Goal: Task Accomplishment & Management: Use online tool/utility

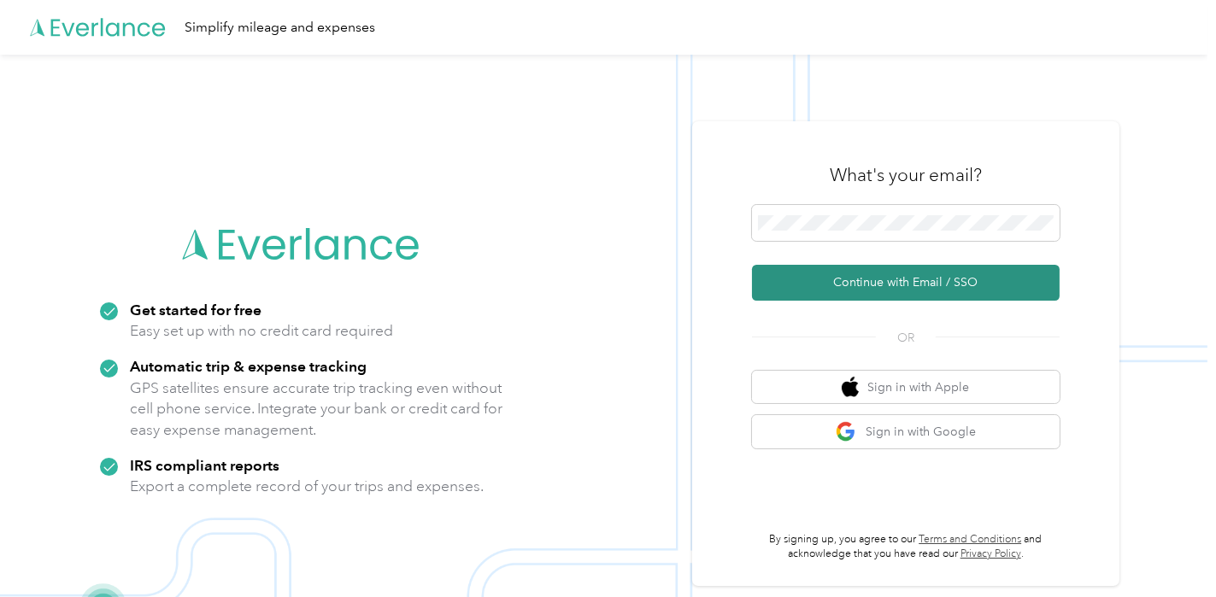
click at [902, 279] on button "Continue with Email / SSO" at bounding box center [906, 283] width 308 height 36
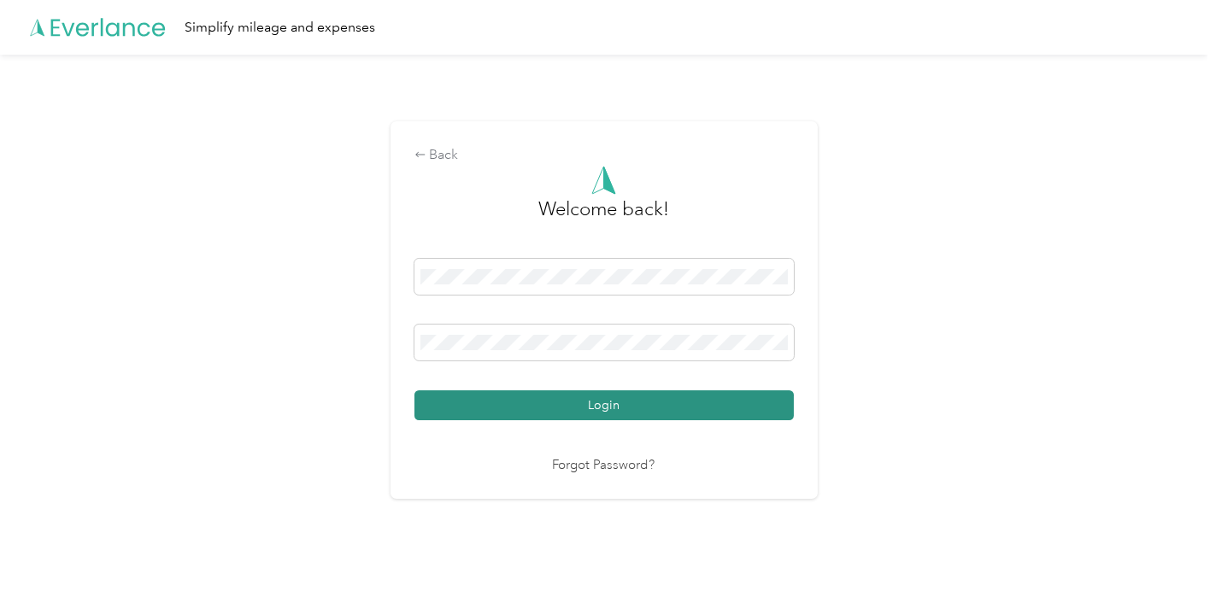
click at [566, 406] on button "Login" at bounding box center [603, 405] width 379 height 30
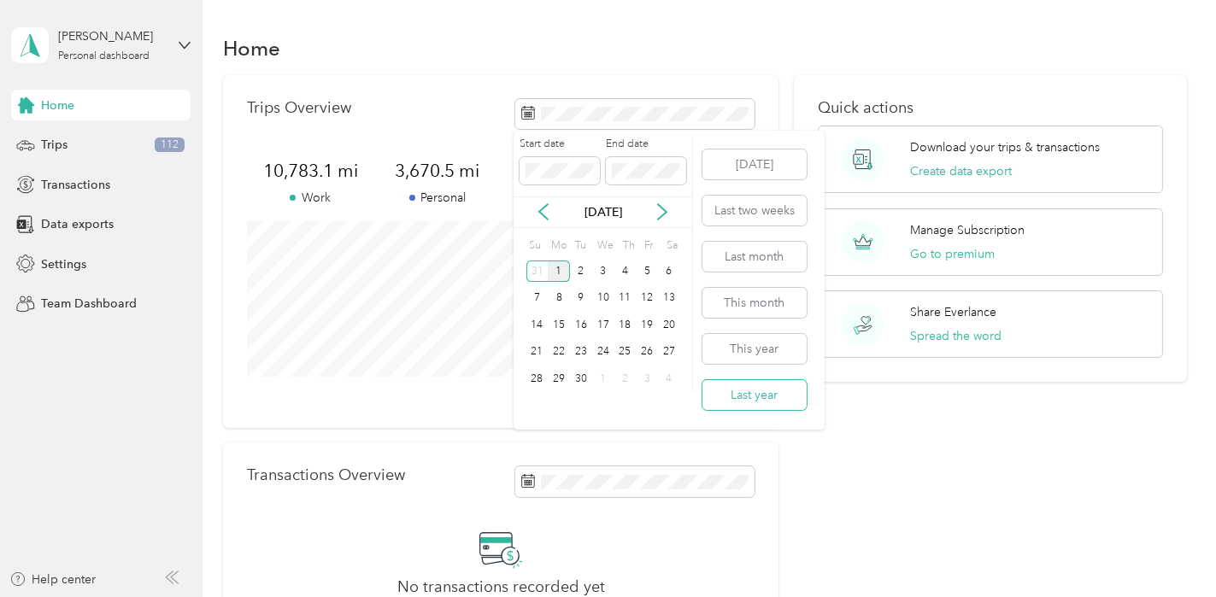
click at [749, 395] on button "Last year" at bounding box center [754, 395] width 104 height 30
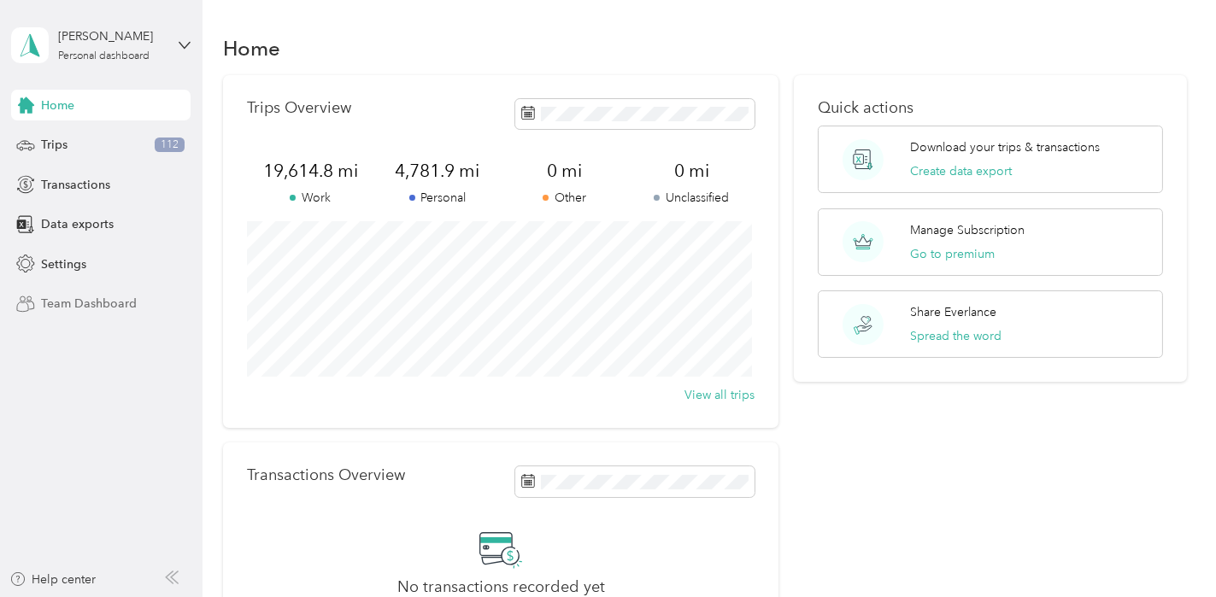
click at [85, 301] on span "Team Dashboard" at bounding box center [89, 304] width 96 height 18
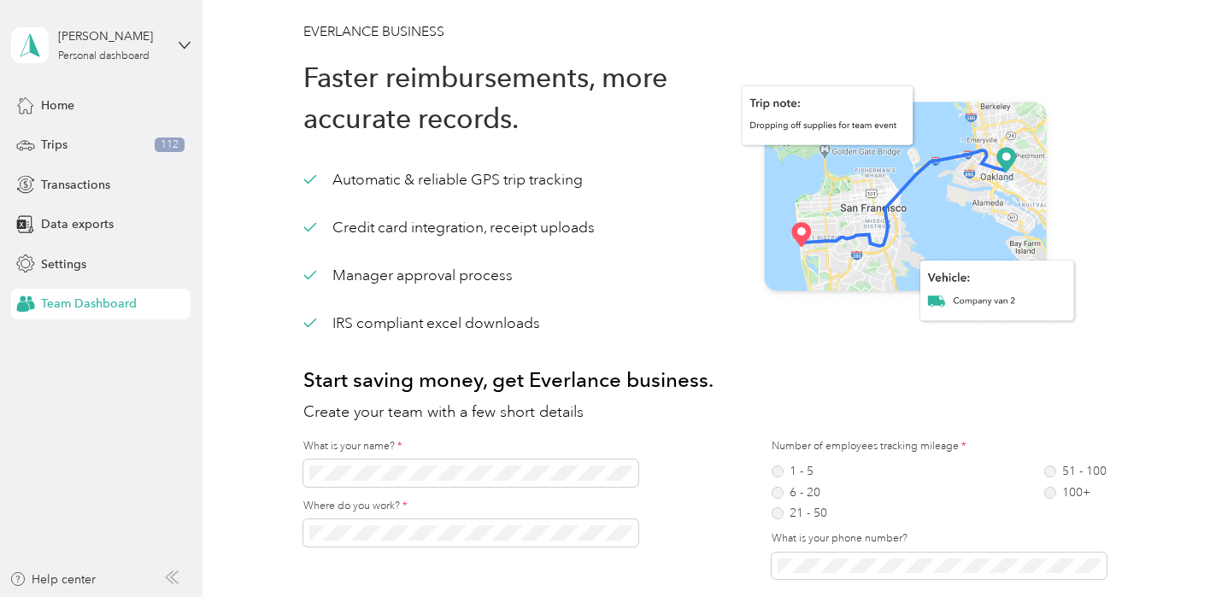
click at [177, 40] on div "[PERSON_NAME] Personal dashboard" at bounding box center [100, 45] width 179 height 60
click at [161, 213] on div "Data exports" at bounding box center [100, 224] width 179 height 31
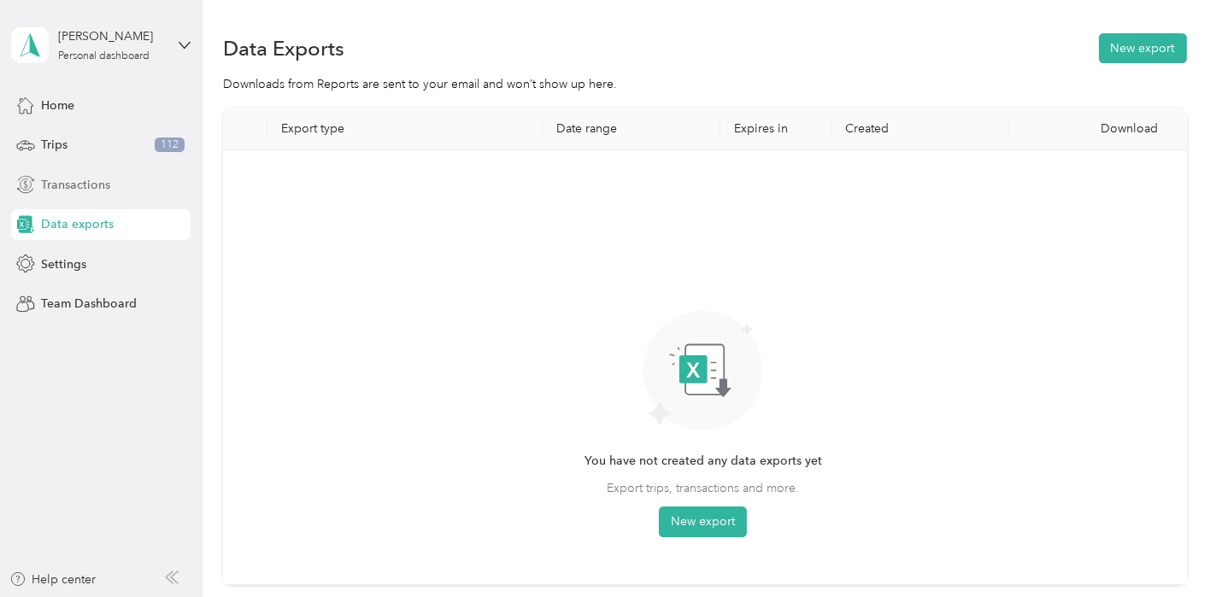
click at [93, 185] on span "Transactions" at bounding box center [75, 185] width 69 height 18
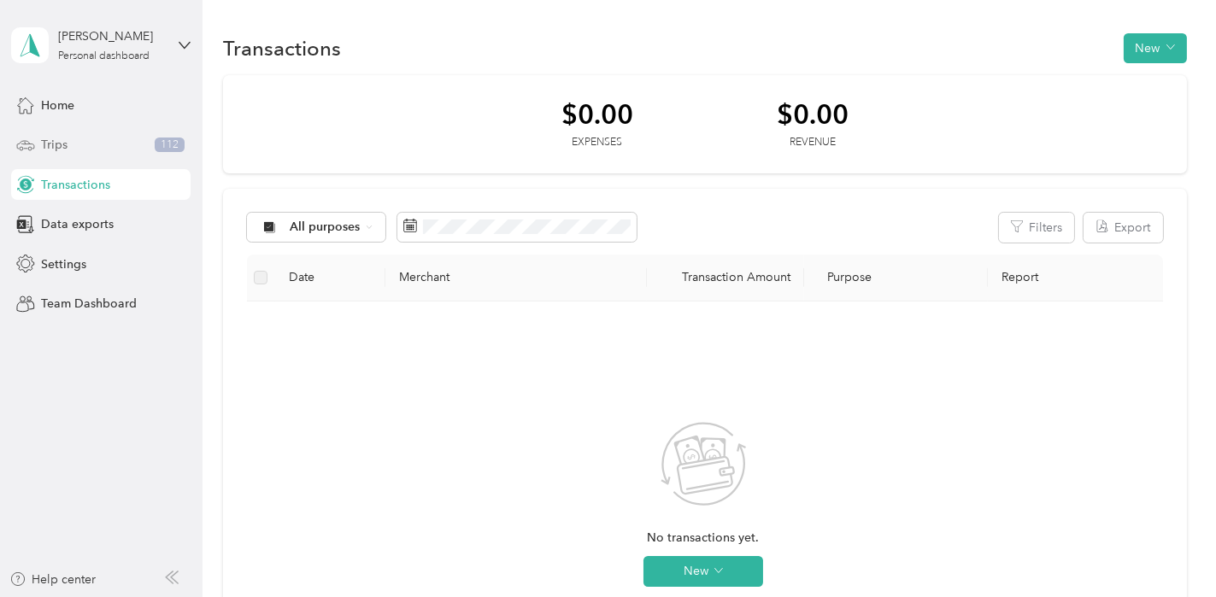
click at [64, 143] on span "Trips" at bounding box center [54, 145] width 26 height 18
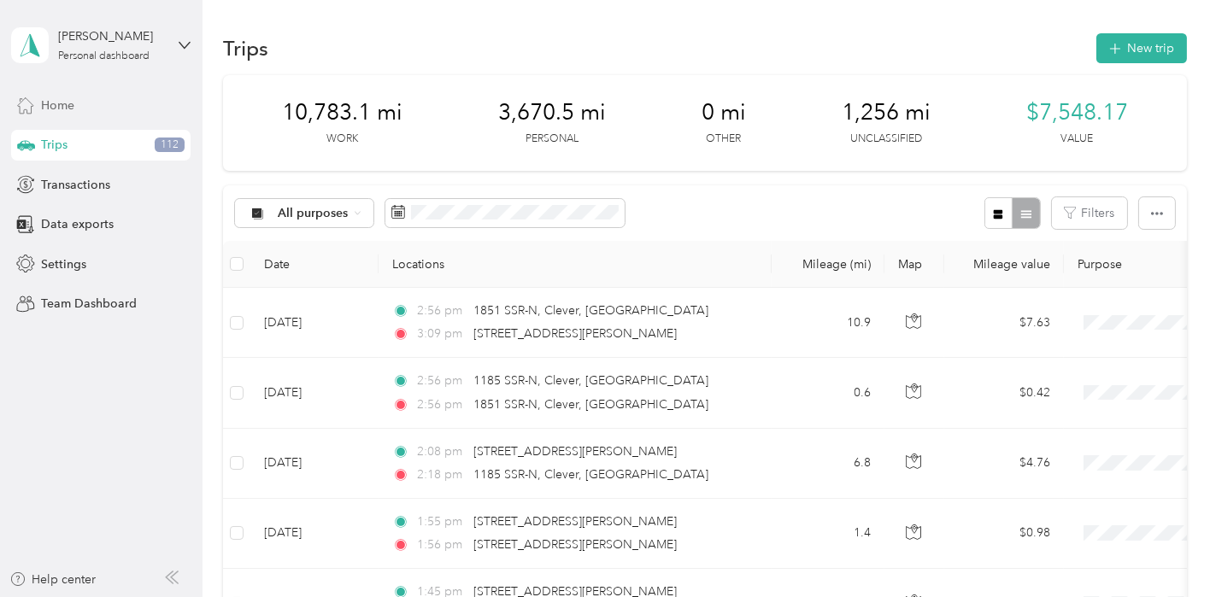
click at [64, 102] on span "Home" at bounding box center [57, 106] width 33 height 18
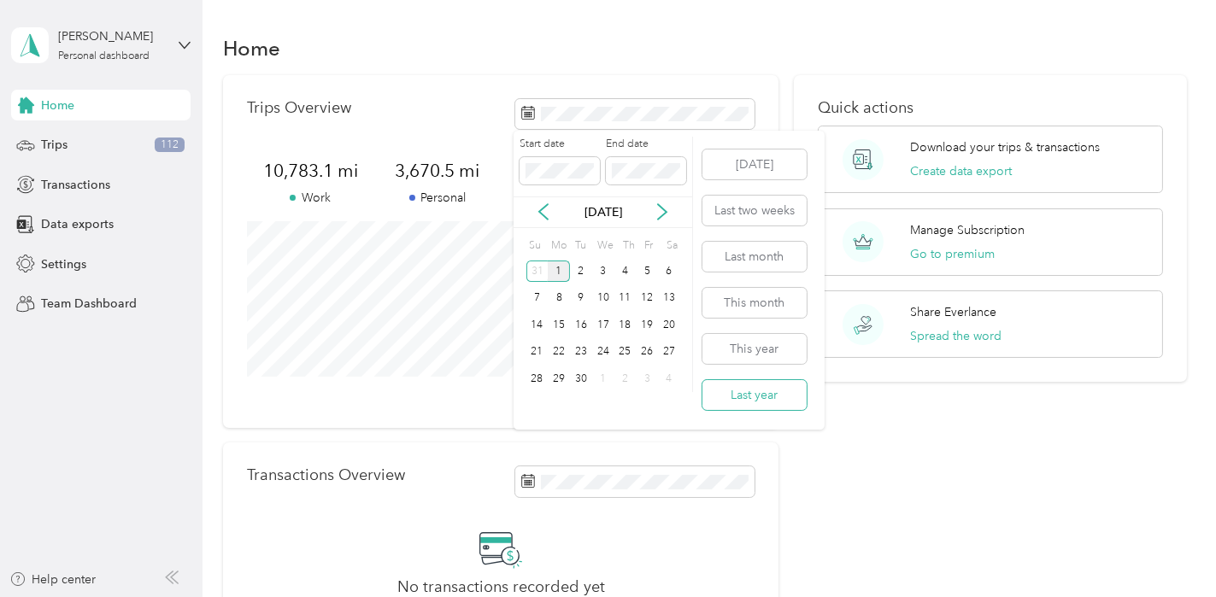
click at [765, 398] on button "Last year" at bounding box center [754, 395] width 104 height 30
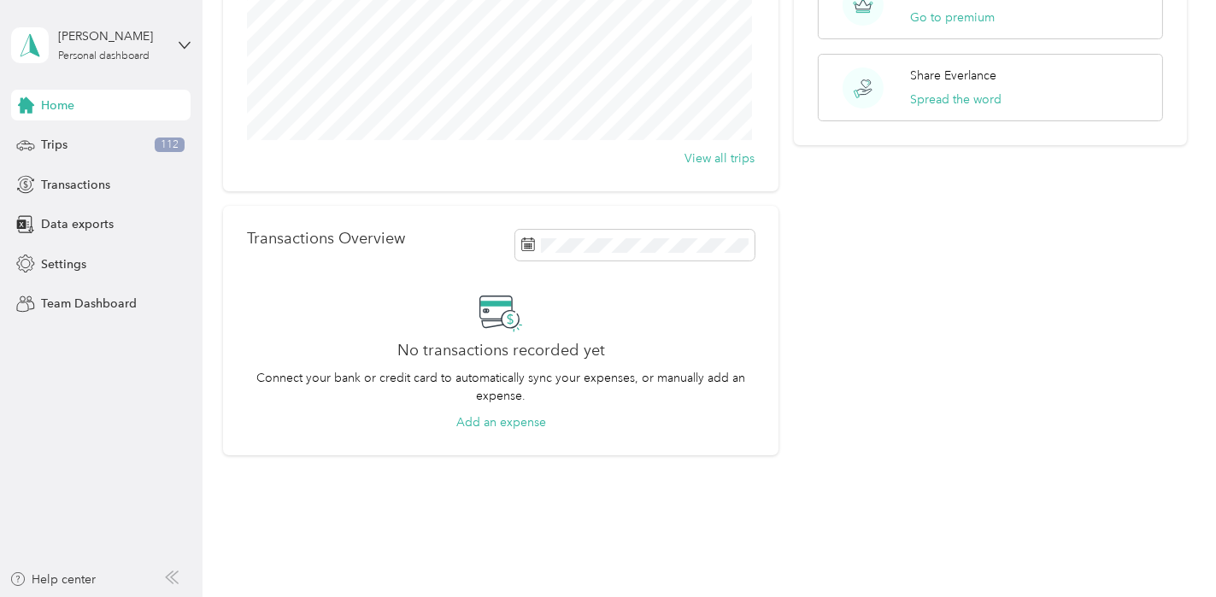
scroll to position [240, 0]
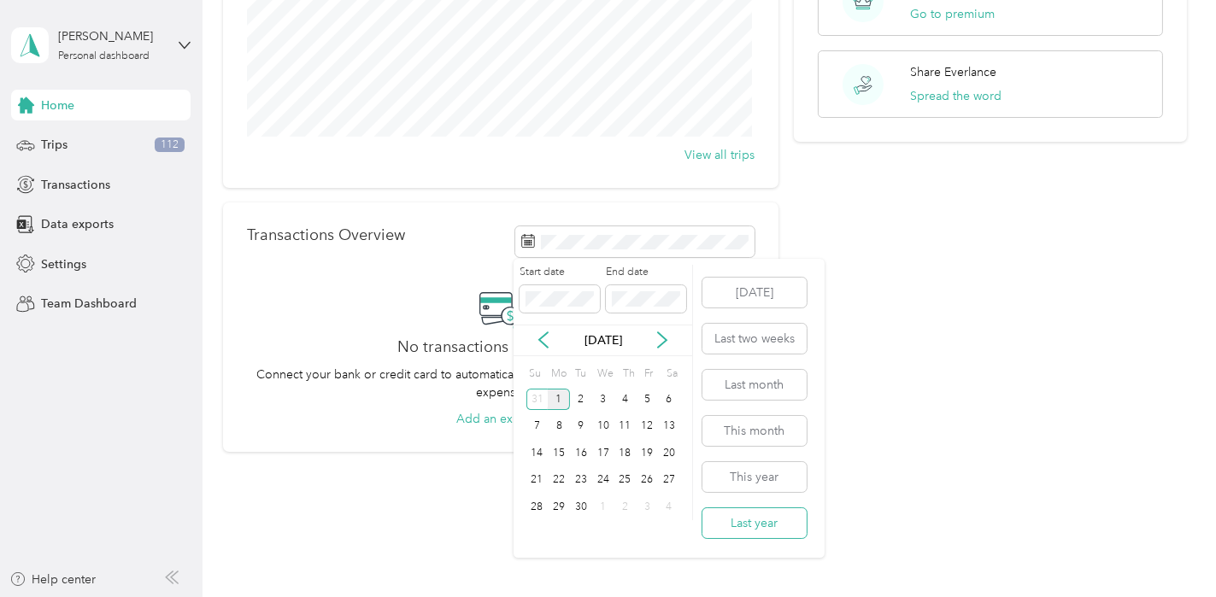
click at [763, 523] on button "Last year" at bounding box center [754, 523] width 104 height 30
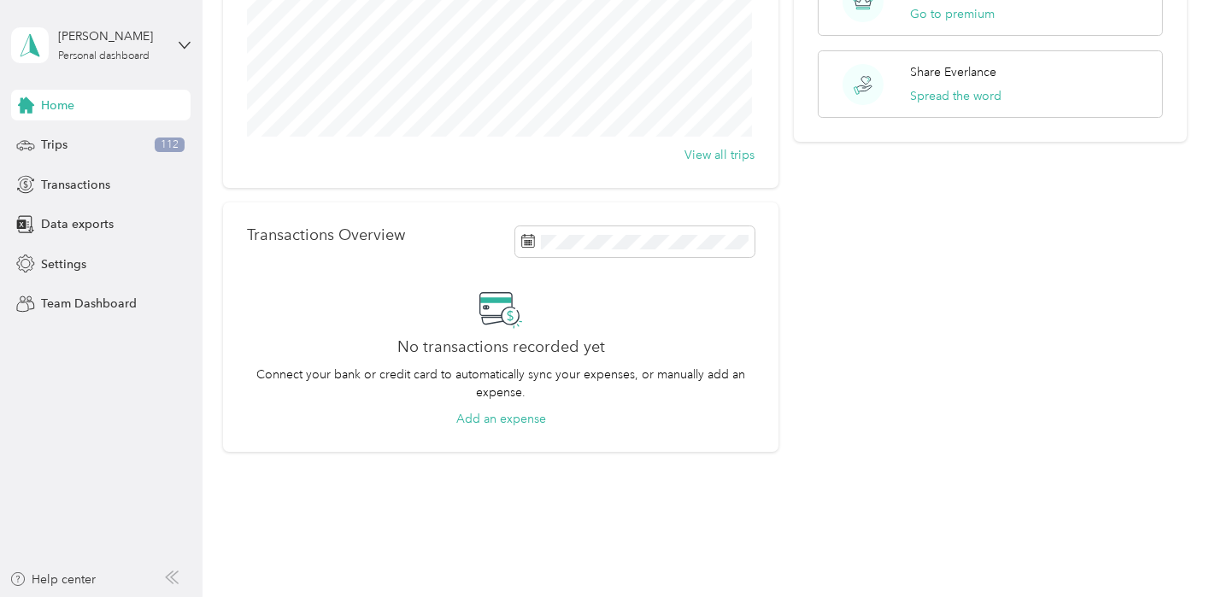
scroll to position [0, 0]
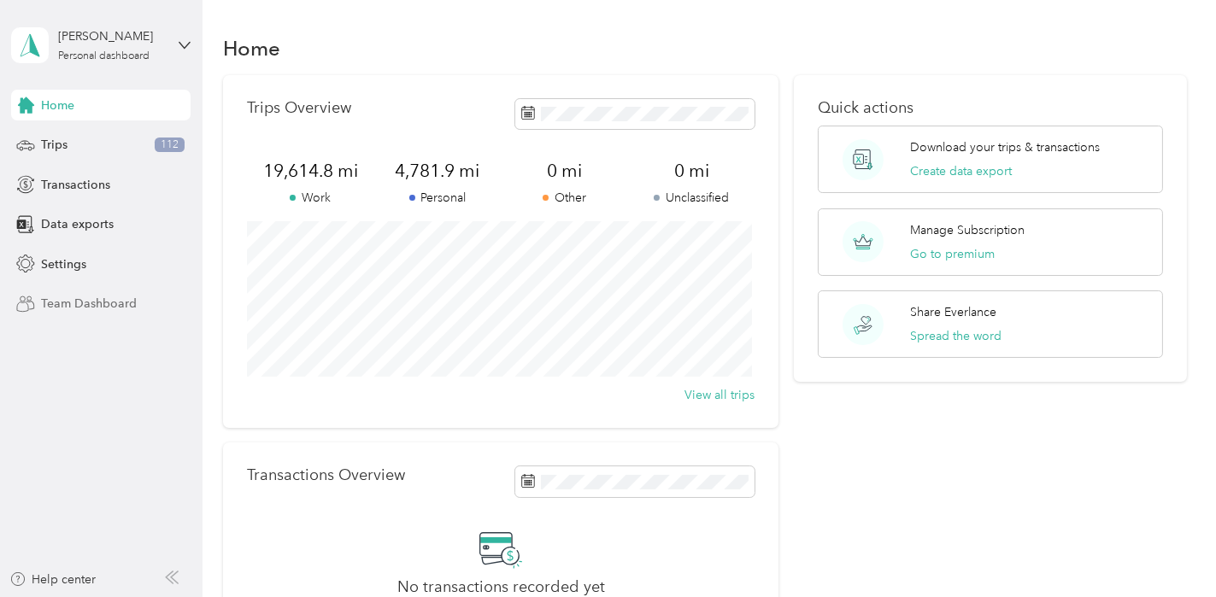
click at [94, 302] on span "Team Dashboard" at bounding box center [89, 304] width 96 height 18
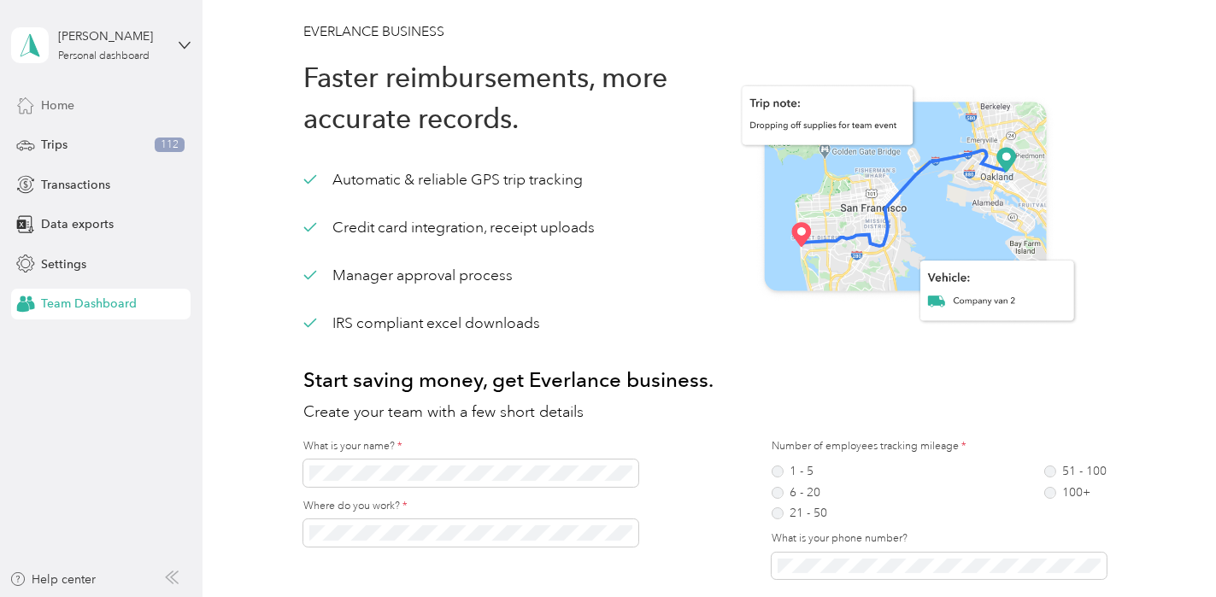
click at [73, 111] on span "Home" at bounding box center [57, 106] width 33 height 18
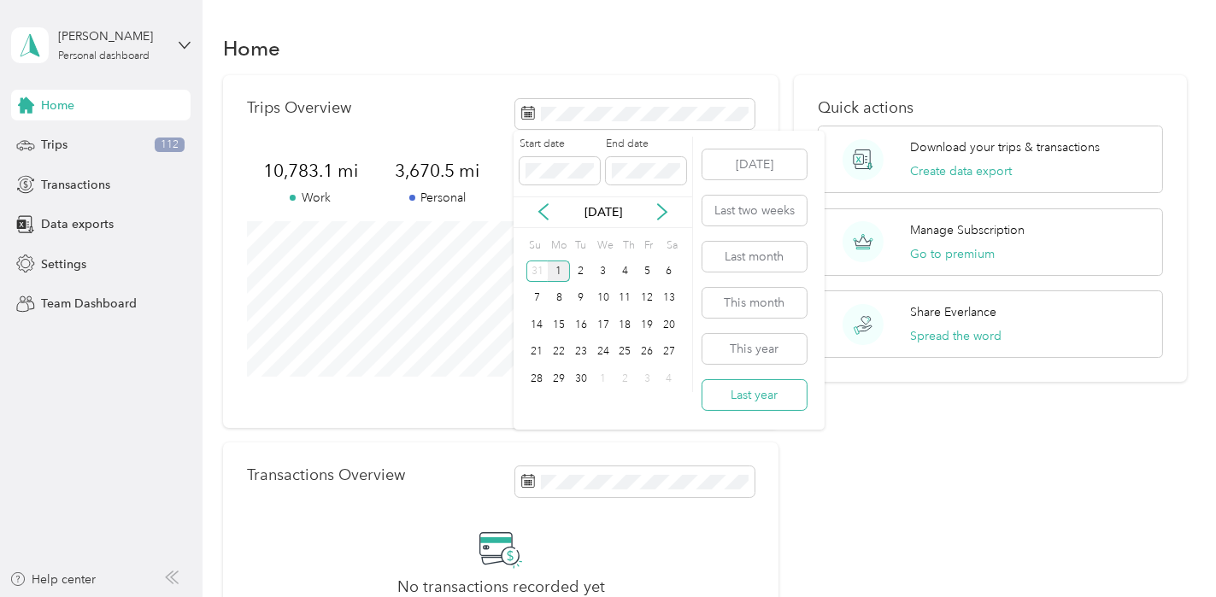
click at [766, 389] on button "Last year" at bounding box center [754, 395] width 104 height 30
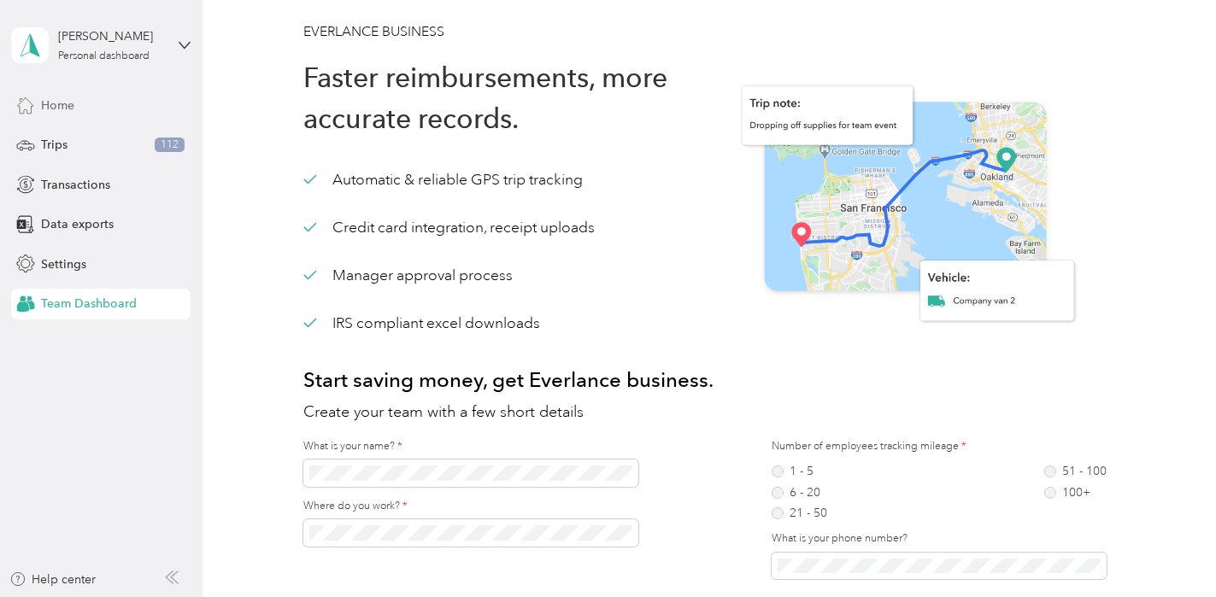
click at [79, 105] on div "Home" at bounding box center [100, 105] width 179 height 31
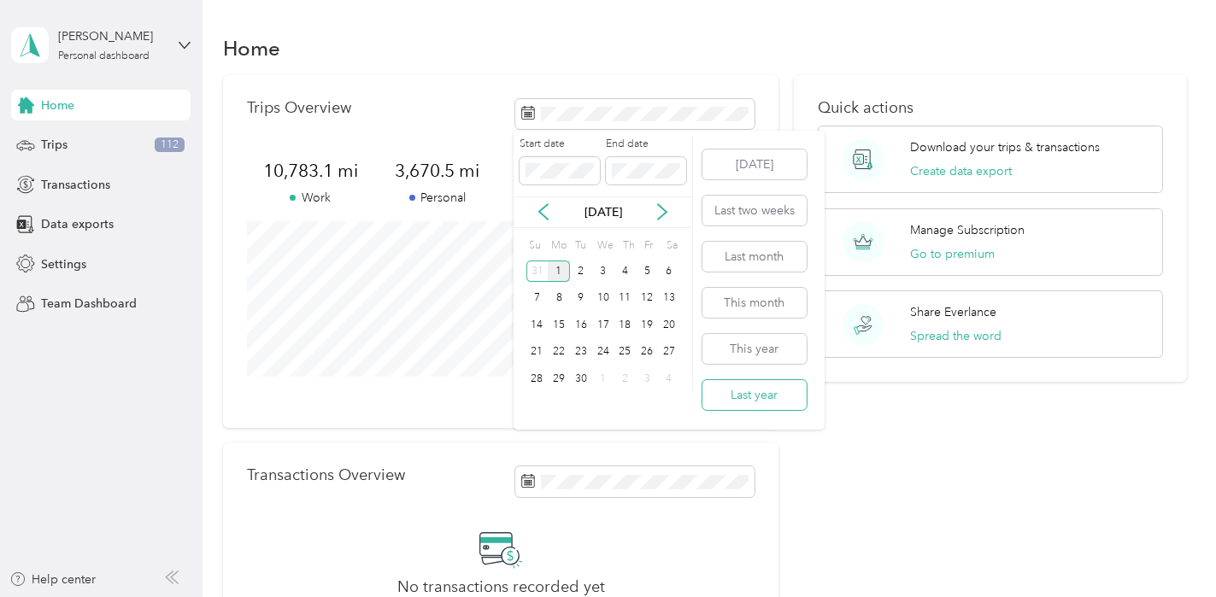
click at [736, 390] on button "Last year" at bounding box center [754, 395] width 104 height 30
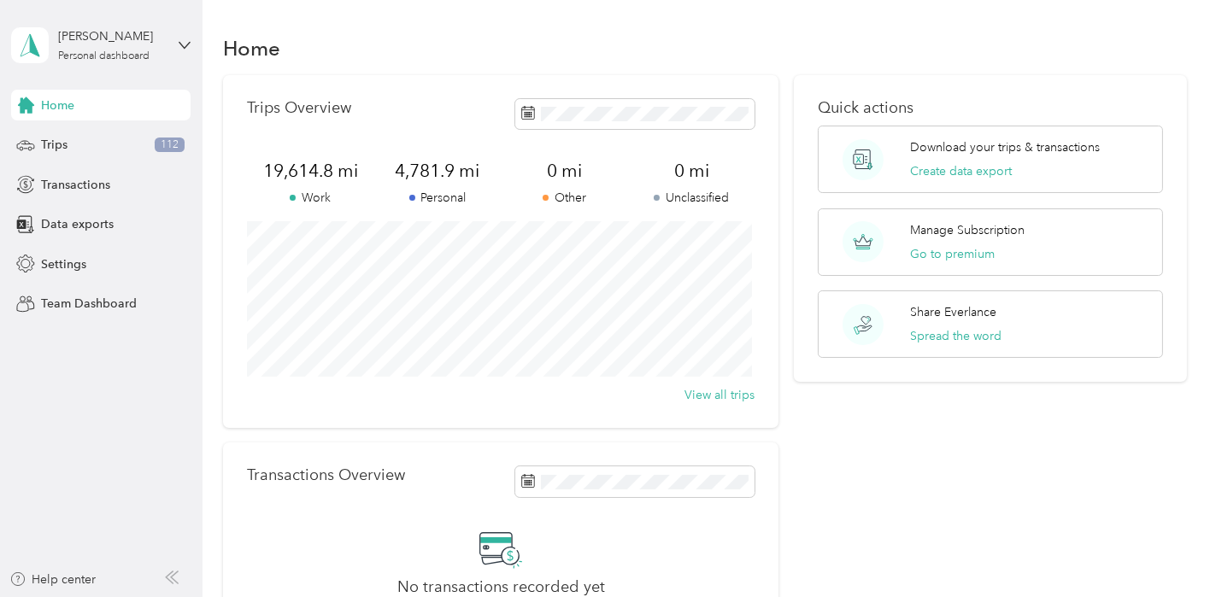
click at [800, 39] on div "Home" at bounding box center [704, 48] width 963 height 36
click at [906, 144] on div "Download your trips & transactions Create data export" at bounding box center [990, 159] width 345 height 67
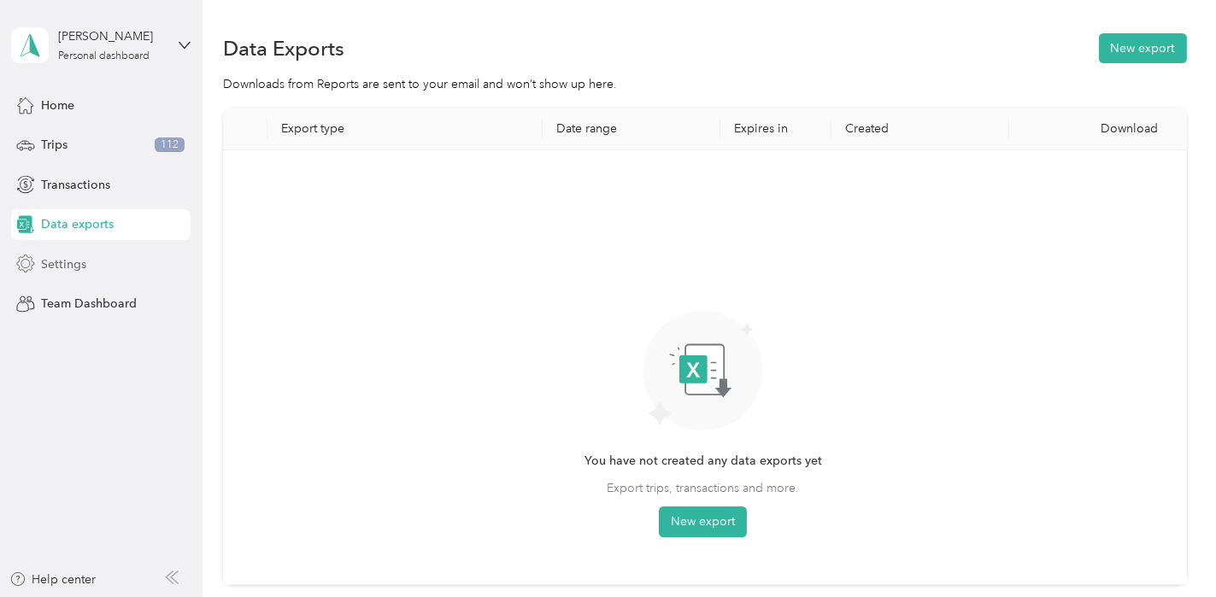
click at [65, 267] on span "Settings" at bounding box center [63, 264] width 45 height 18
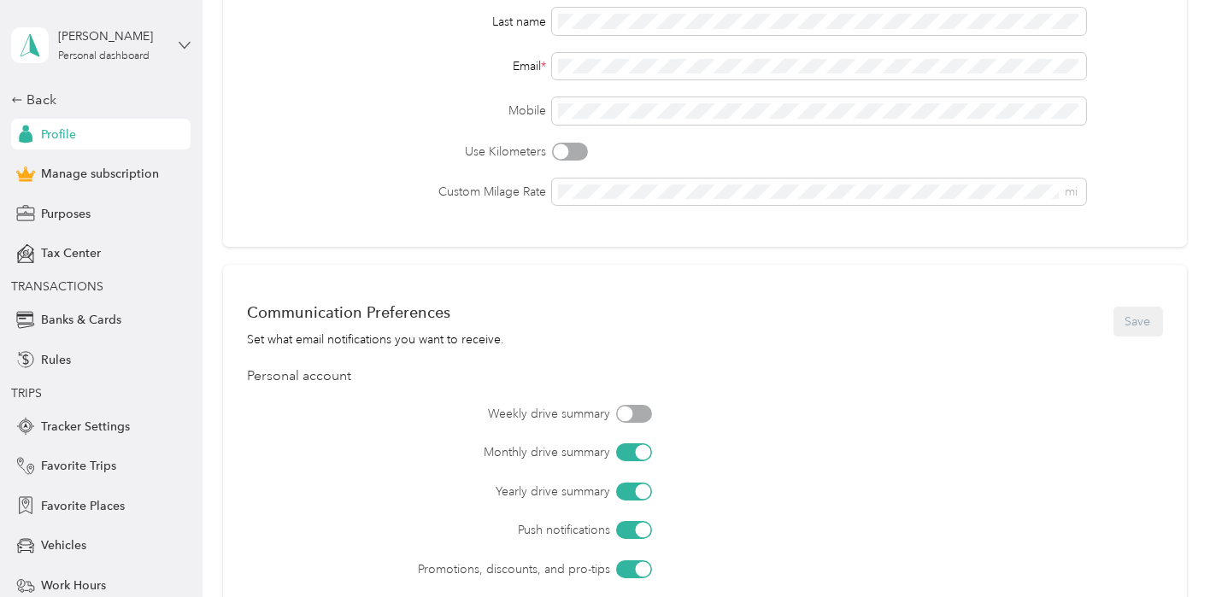
click at [179, 43] on icon at bounding box center [185, 45] width 12 height 12
click at [144, 227] on div "Purposes" at bounding box center [100, 213] width 179 height 31
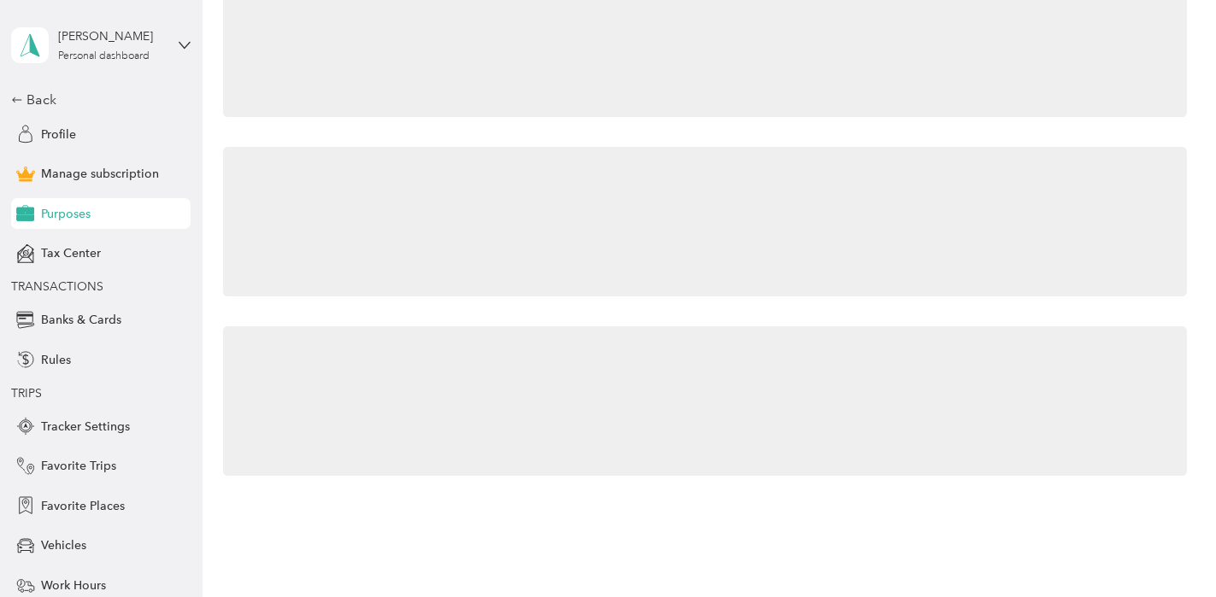
scroll to position [76, 0]
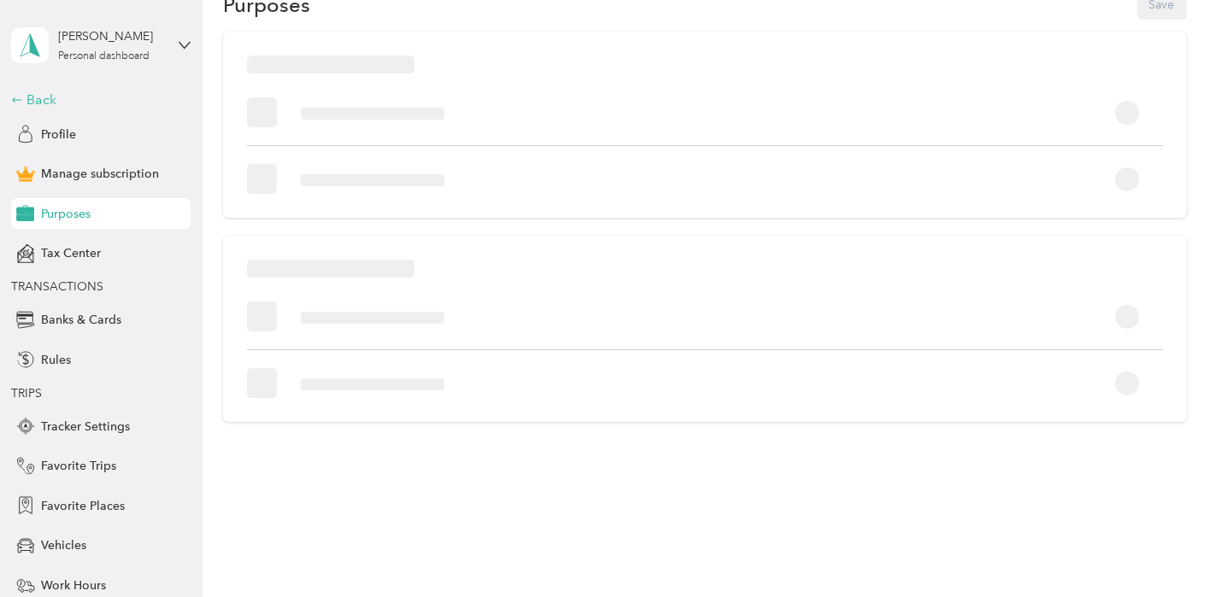
click at [23, 102] on div "Back" at bounding box center [96, 100] width 171 height 21
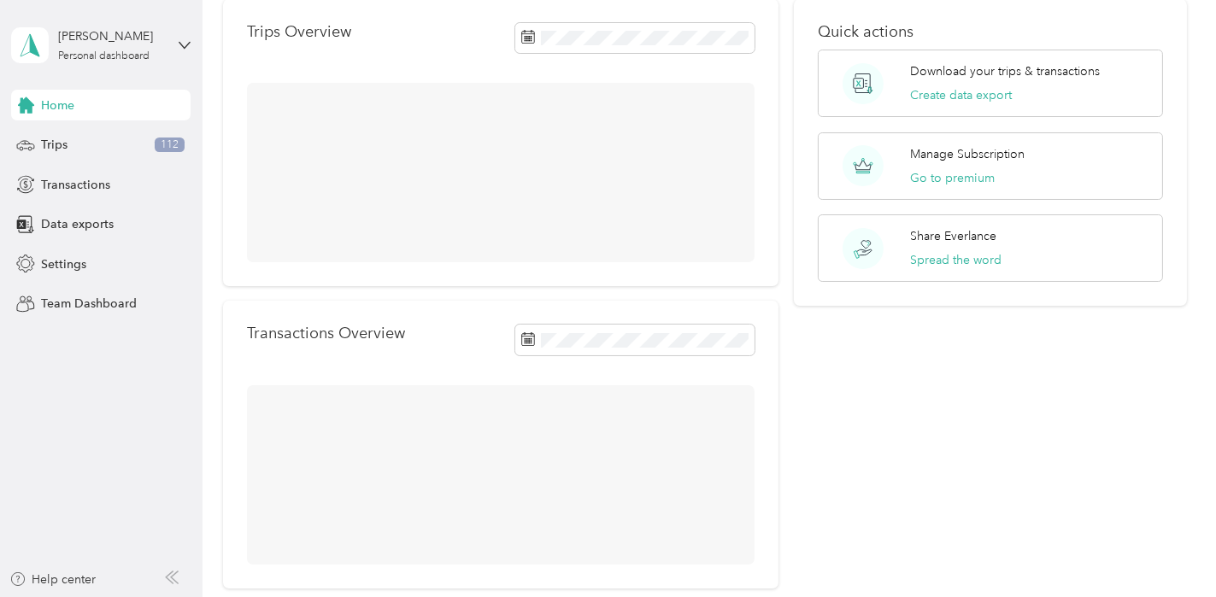
scroll to position [240, 0]
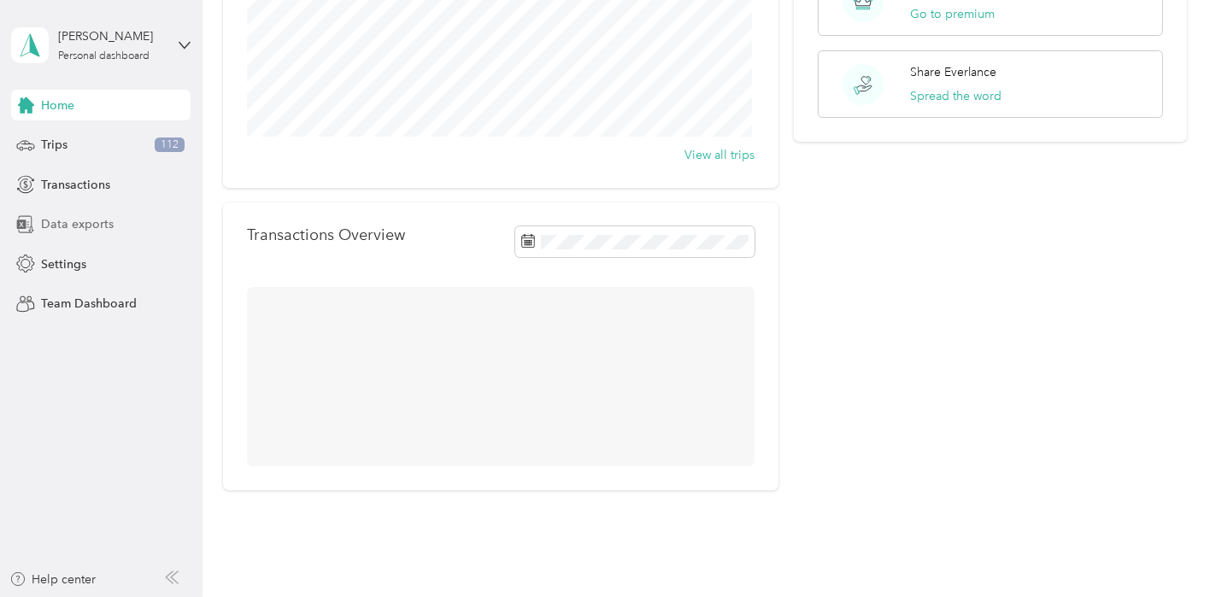
click at [89, 223] on span "Data exports" at bounding box center [77, 224] width 73 height 18
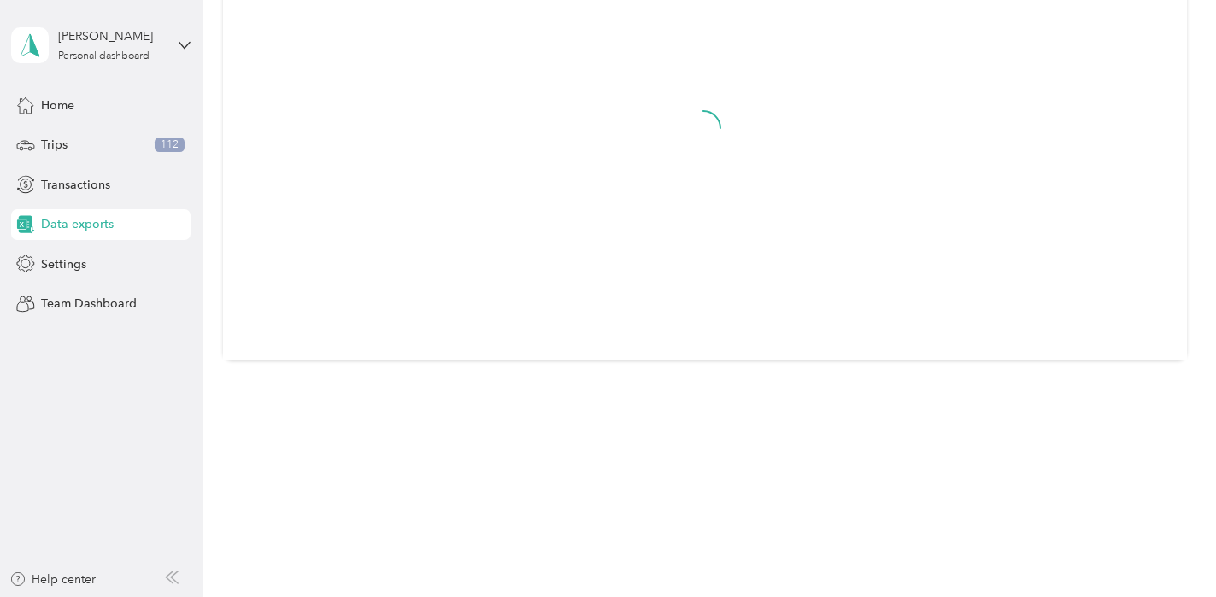
scroll to position [224, 0]
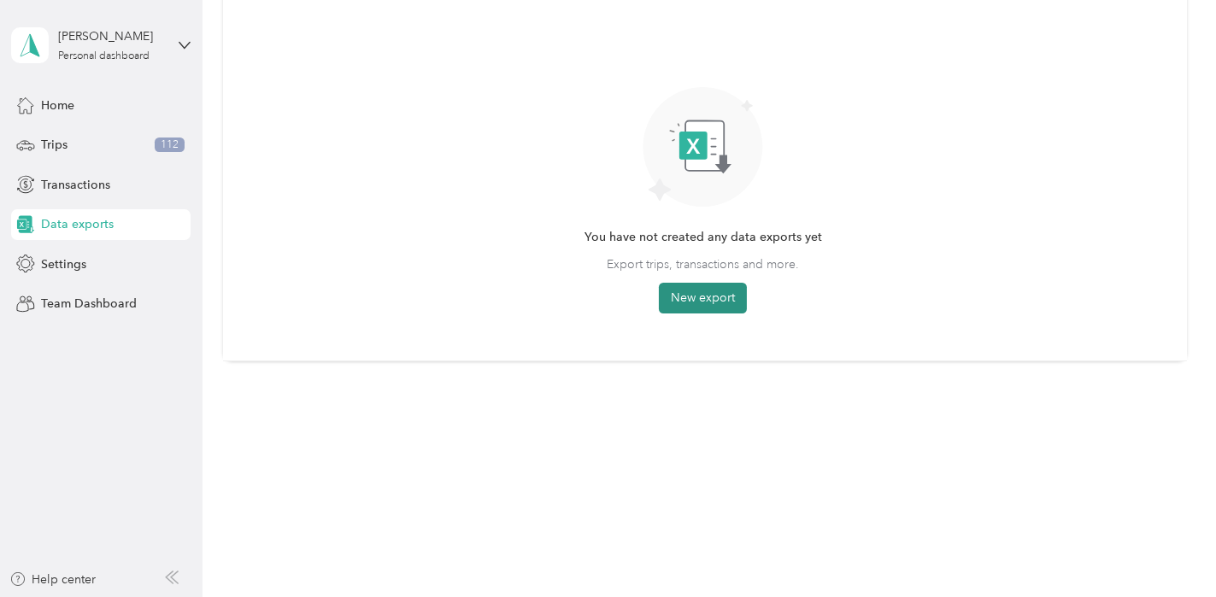
click at [702, 300] on button "New export" at bounding box center [703, 298] width 88 height 31
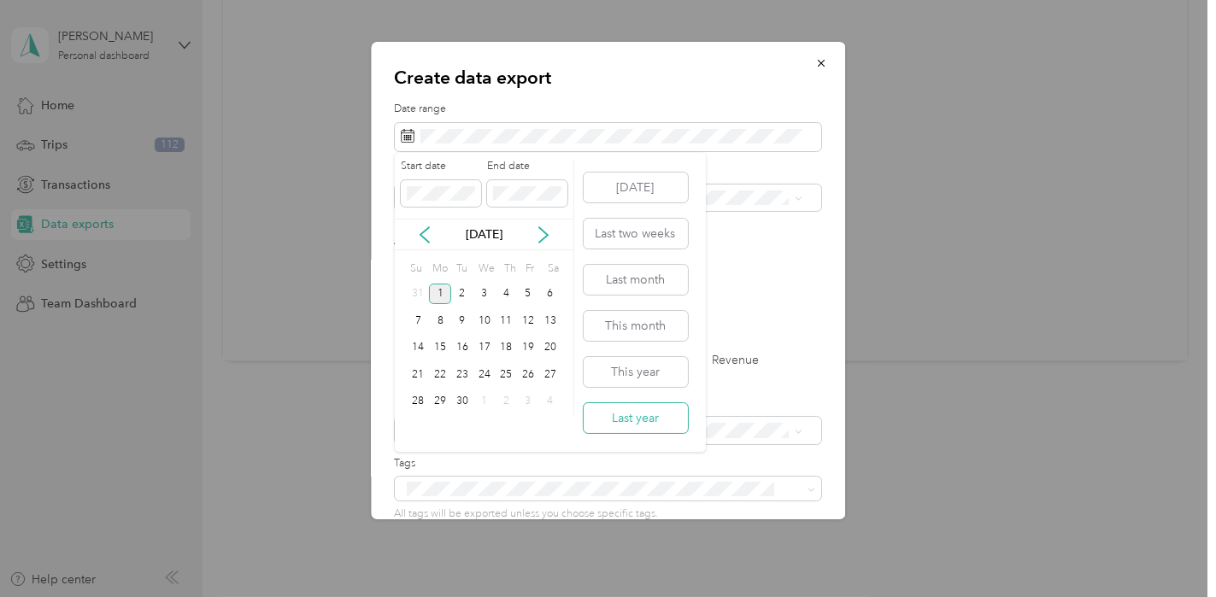
click at [648, 420] on button "Last year" at bounding box center [636, 418] width 104 height 30
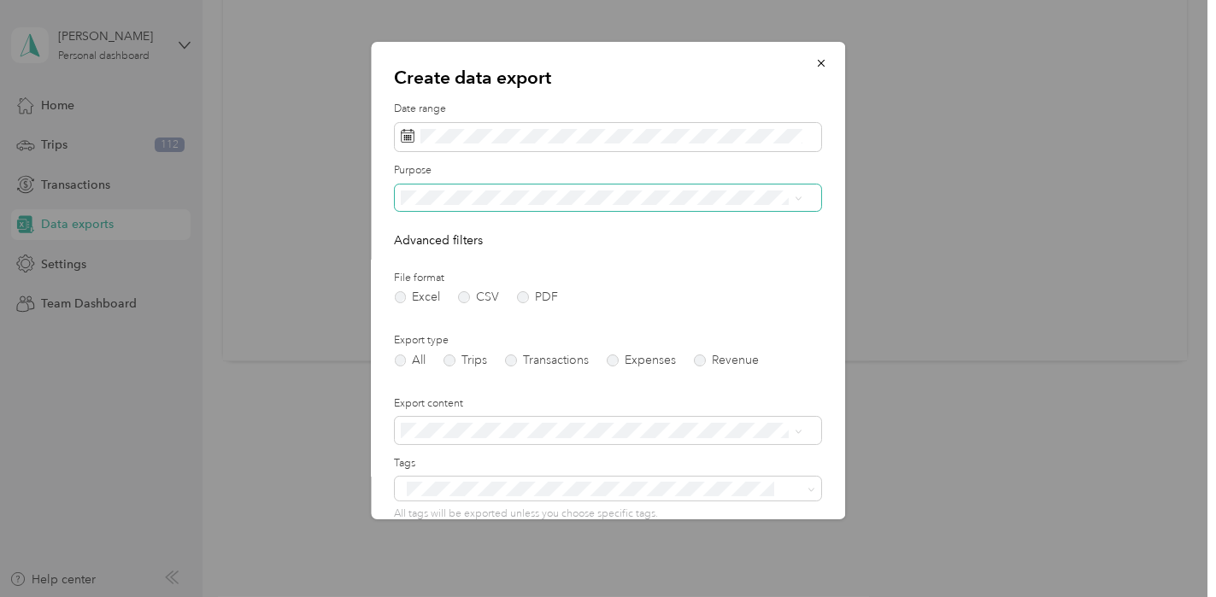
click at [796, 201] on icon at bounding box center [799, 199] width 8 height 8
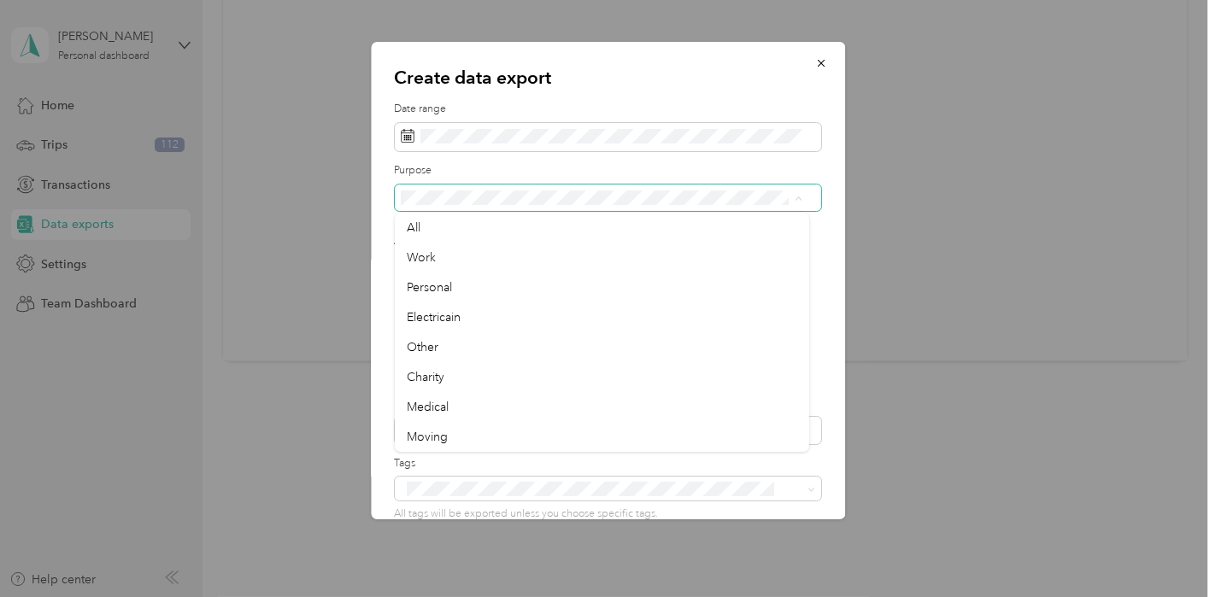
click at [796, 201] on icon at bounding box center [799, 199] width 8 height 8
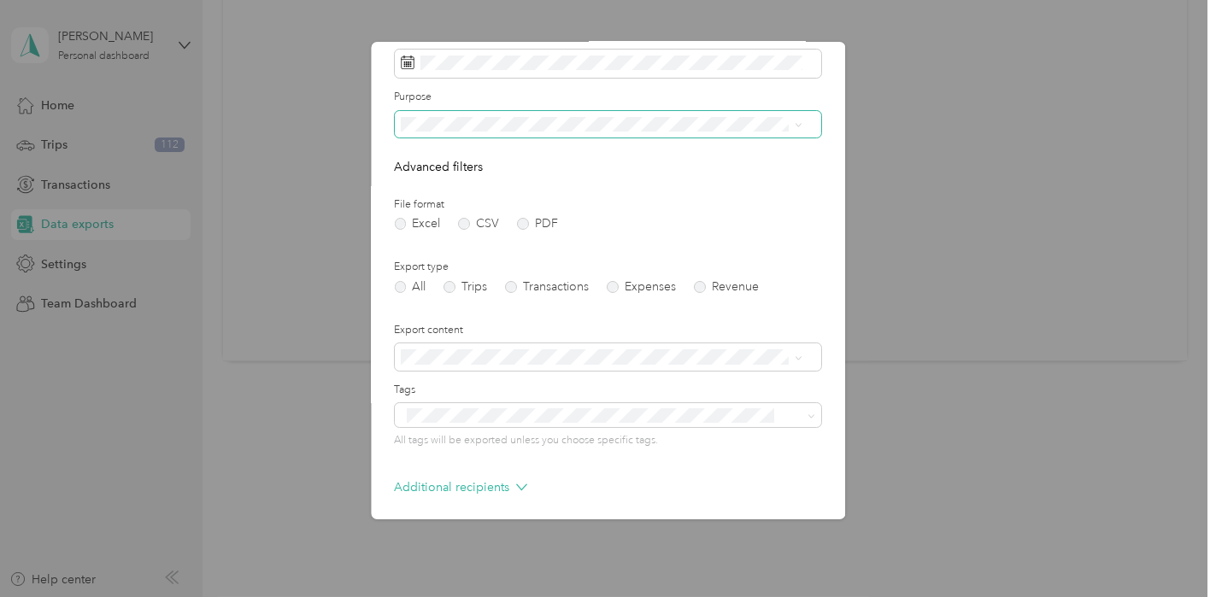
scroll to position [143, 0]
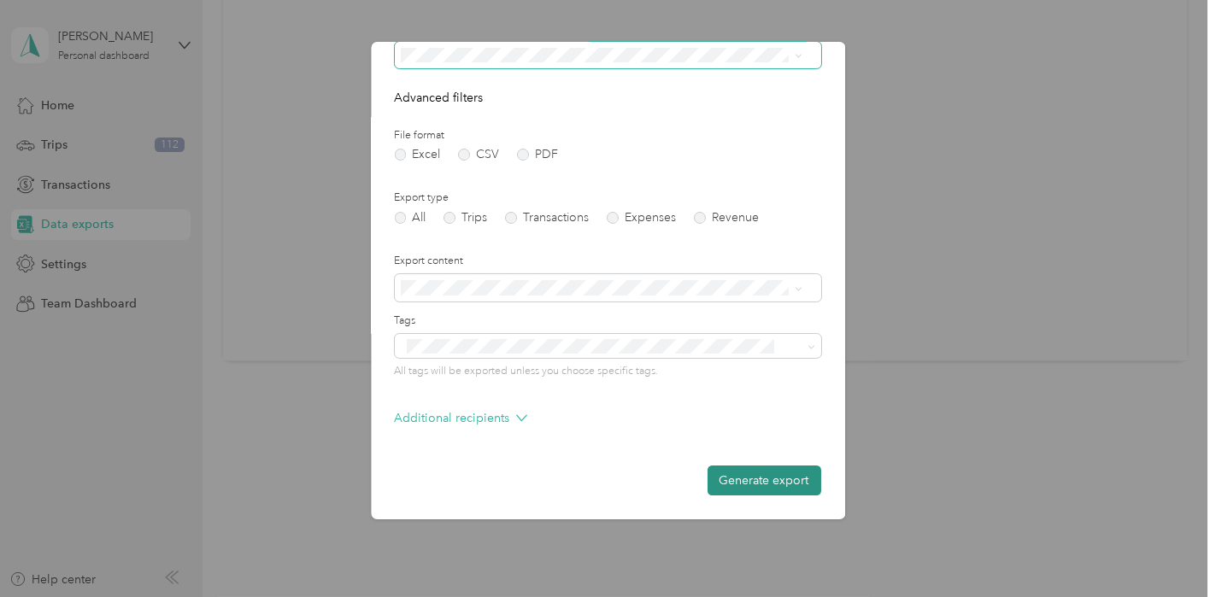
click at [743, 481] on button "Generate export" at bounding box center [764, 481] width 114 height 30
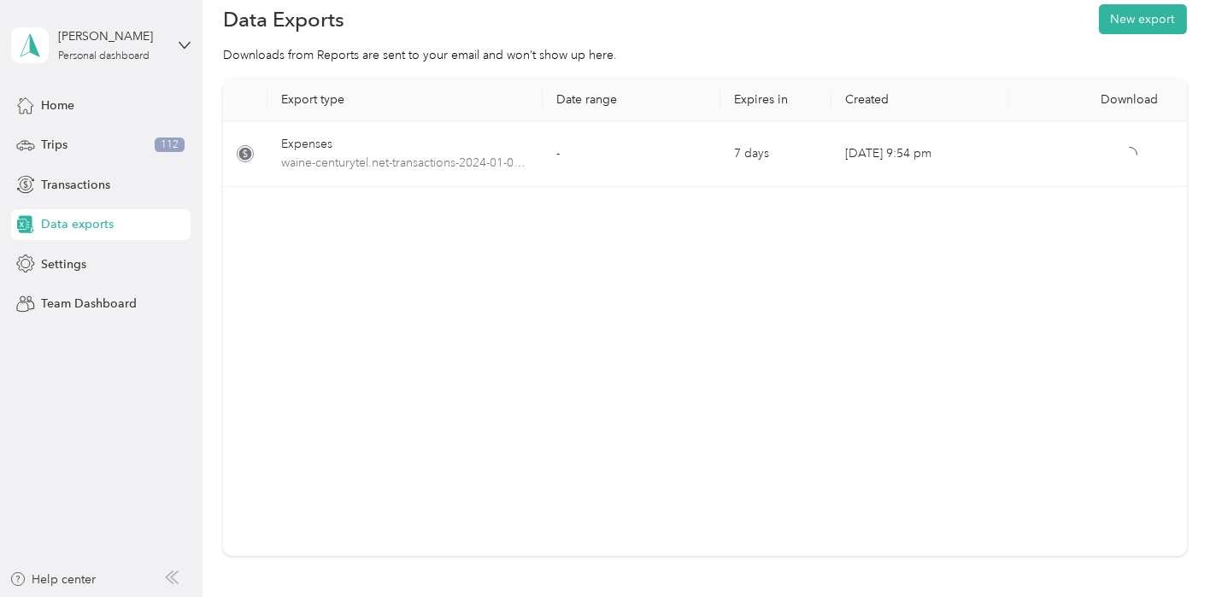
scroll to position [0, 0]
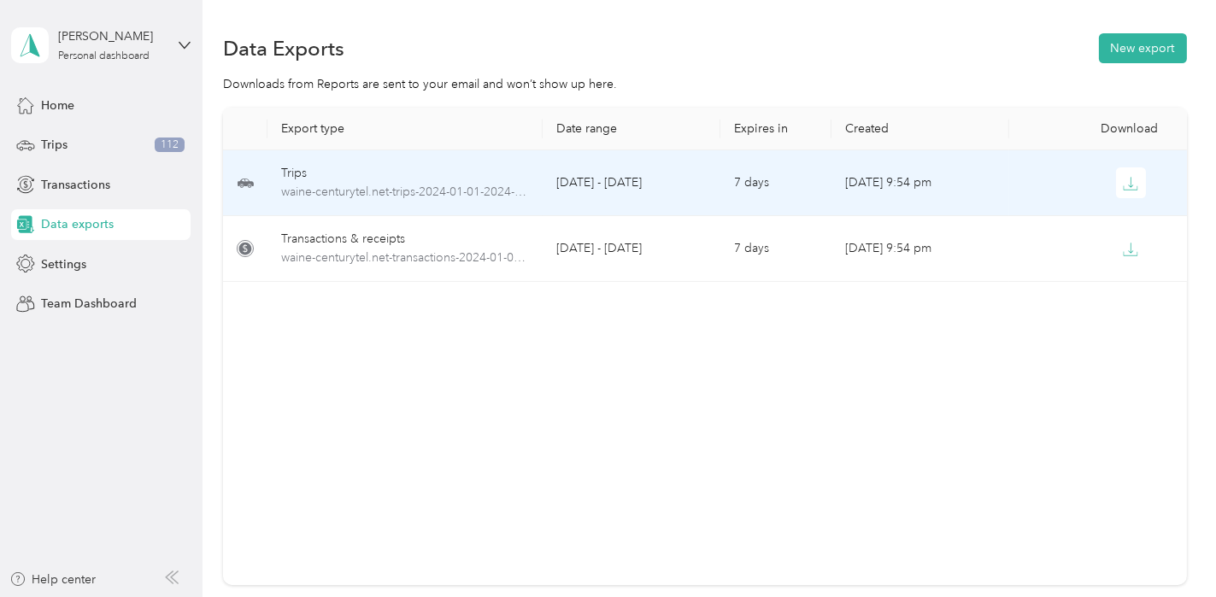
click at [300, 173] on div "Trips" at bounding box center [405, 173] width 248 height 19
click at [1129, 182] on icon "button" at bounding box center [1130, 183] width 15 height 15
